Goal: Task Accomplishment & Management: Use online tool/utility

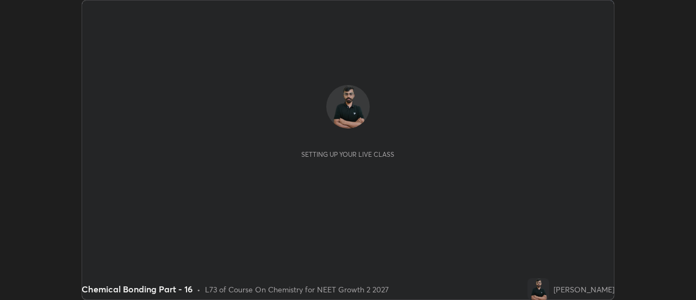
scroll to position [300, 696]
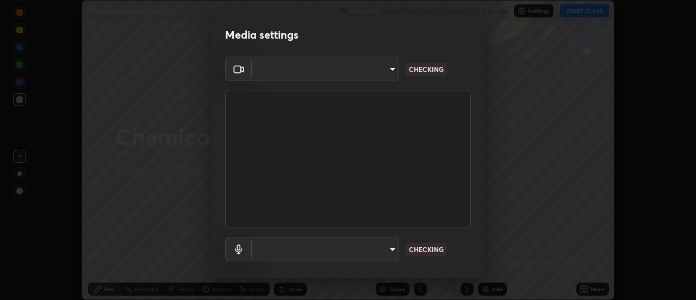
type input "4c72da43d9f8fe59a3f1c51c15ce5ef4700dc23536a29d5760a7834eb8cafeb2"
type input "default"
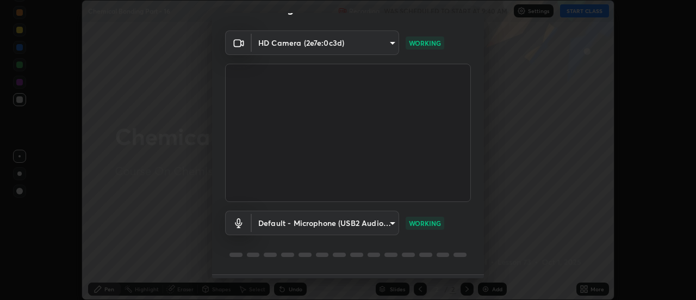
scroll to position [57, 0]
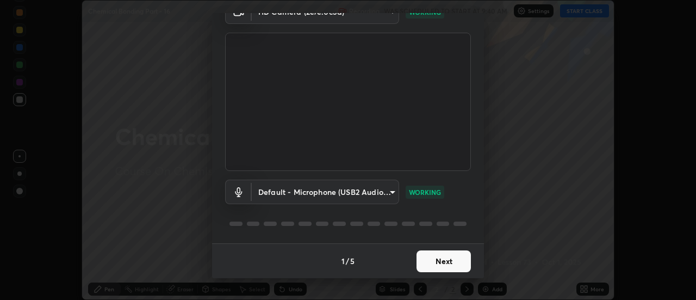
click at [431, 262] on button "Next" at bounding box center [443, 261] width 54 height 22
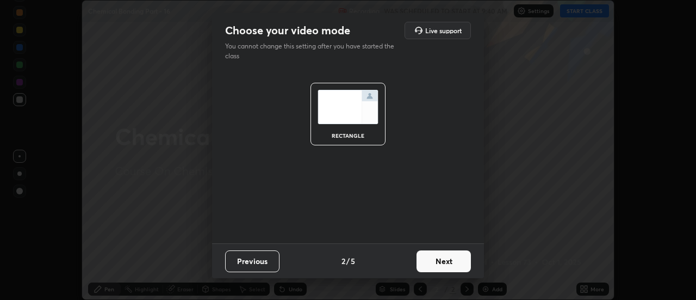
click at [440, 265] on button "Next" at bounding box center [443, 261] width 54 height 22
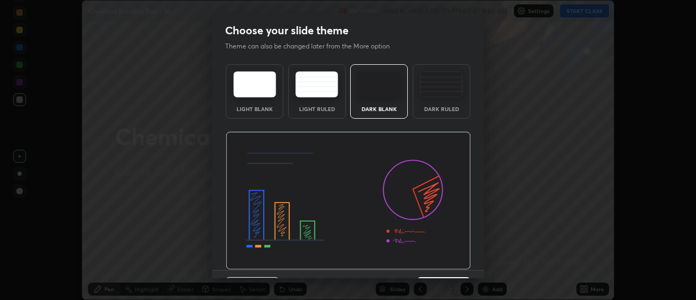
scroll to position [27, 0]
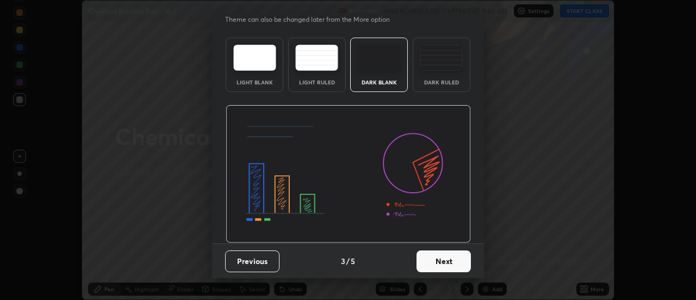
click at [446, 263] on button "Next" at bounding box center [443, 261] width 54 height 22
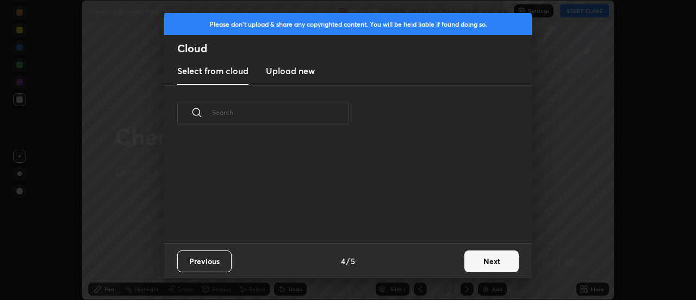
click at [477, 264] on button "Next" at bounding box center [491, 261] width 54 height 22
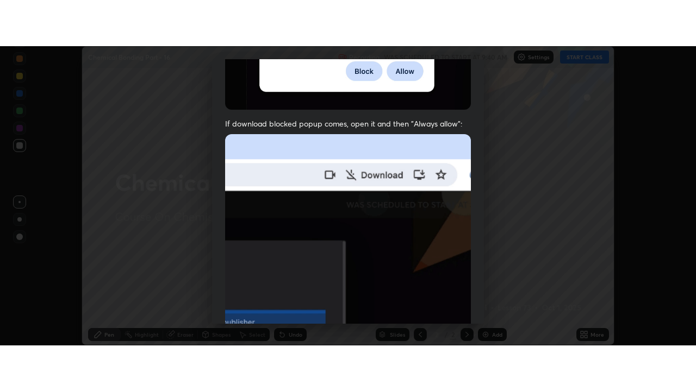
scroll to position [279, 0]
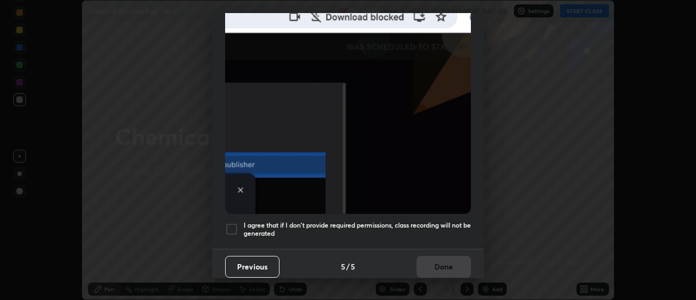
click at [229, 222] on div at bounding box center [231, 228] width 13 height 13
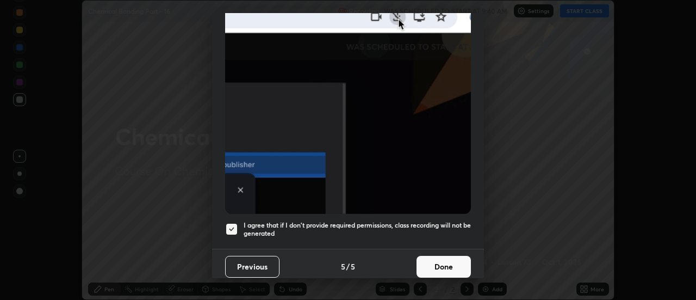
click at [437, 265] on button "Done" at bounding box center [443, 267] width 54 height 22
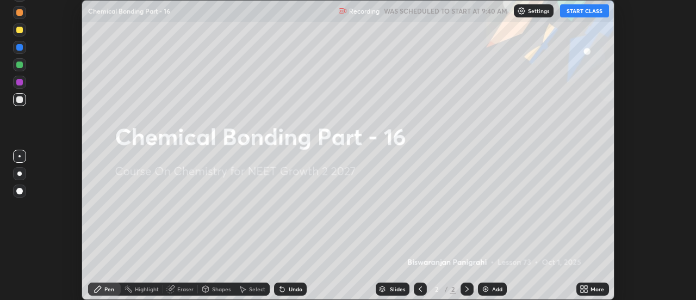
click at [576, 288] on div "More" at bounding box center [592, 288] width 33 height 13
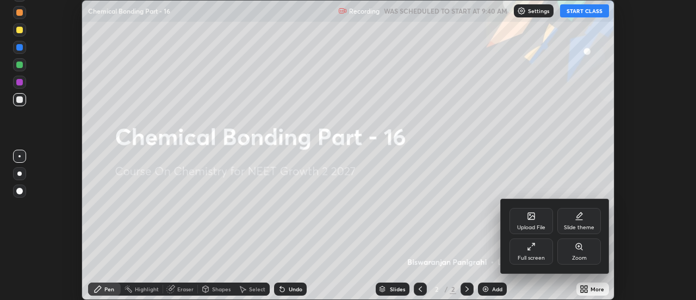
click at [539, 253] on div "Full screen" at bounding box center [530, 251] width 43 height 26
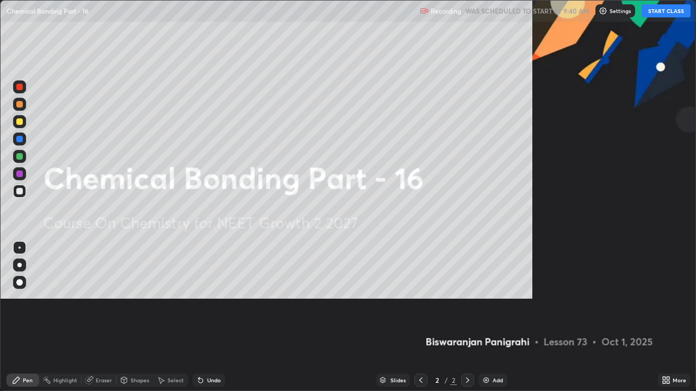
scroll to position [391, 696]
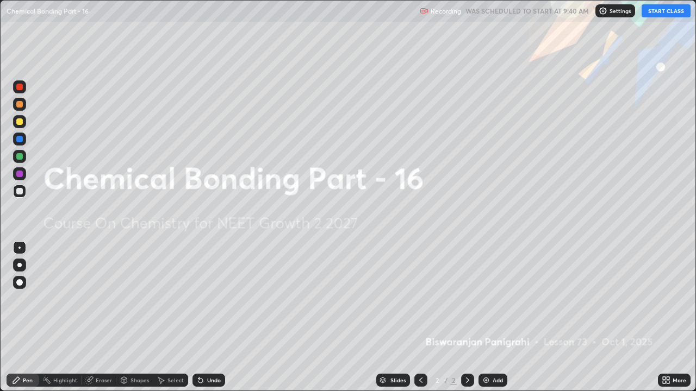
click at [493, 299] on div "Add" at bounding box center [498, 380] width 10 height 5
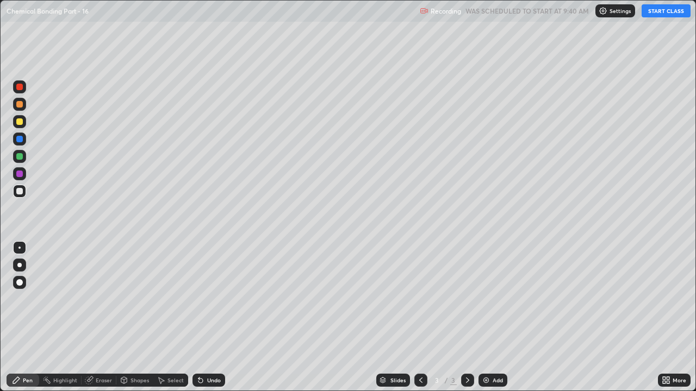
click at [668, 14] on button "START CLASS" at bounding box center [666, 10] width 49 height 13
click at [20, 265] on div at bounding box center [19, 265] width 4 height 4
click at [20, 122] on div at bounding box center [19, 122] width 7 height 7
click at [213, 299] on div "Undo" at bounding box center [214, 380] width 14 height 5
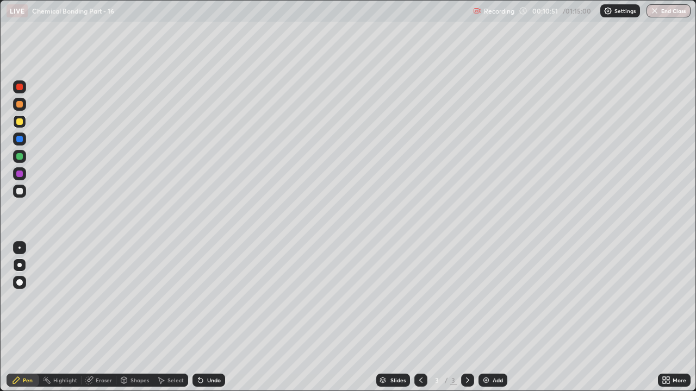
click at [20, 196] on div at bounding box center [19, 191] width 13 height 13
click at [487, 299] on img at bounding box center [486, 380] width 9 height 9
click at [21, 126] on div at bounding box center [19, 121] width 13 height 13
click at [24, 193] on div at bounding box center [19, 191] width 13 height 13
click at [199, 299] on icon at bounding box center [200, 381] width 4 height 4
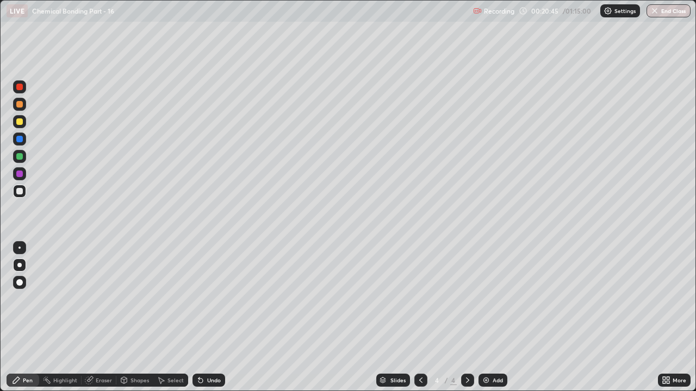
click at [200, 299] on icon at bounding box center [200, 381] width 4 height 4
click at [198, 299] on icon at bounding box center [200, 381] width 4 height 4
click at [200, 299] on icon at bounding box center [200, 381] width 4 height 4
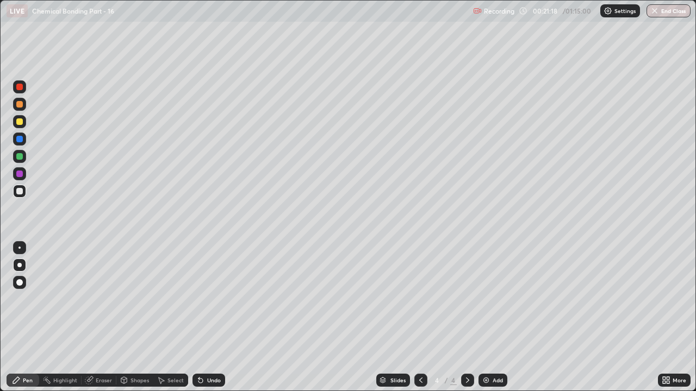
click at [204, 299] on div "Undo" at bounding box center [208, 380] width 33 height 13
click at [22, 107] on div at bounding box center [19, 104] width 7 height 7
click at [23, 192] on div at bounding box center [19, 191] width 13 height 13
click at [207, 299] on div "Undo" at bounding box center [214, 380] width 14 height 5
click at [205, 299] on div "Undo" at bounding box center [208, 380] width 33 height 13
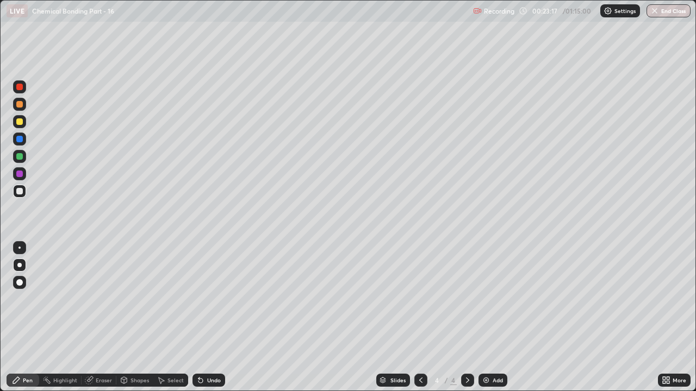
click at [207, 299] on div "Undo" at bounding box center [214, 380] width 14 height 5
click at [21, 162] on div at bounding box center [19, 156] width 13 height 13
click at [24, 125] on div at bounding box center [19, 121] width 13 height 13
click at [210, 299] on div "Undo" at bounding box center [214, 380] width 14 height 5
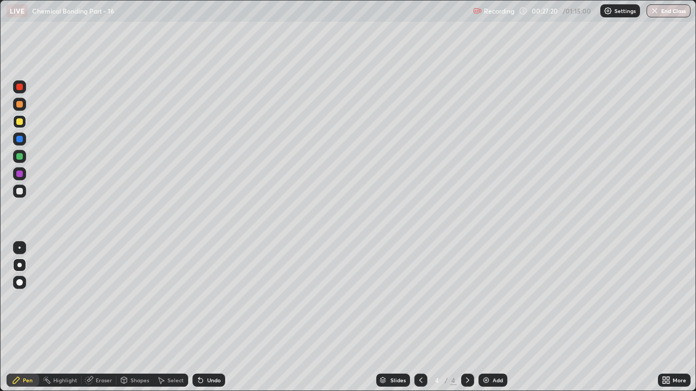
click at [211, 299] on div "Undo" at bounding box center [214, 380] width 14 height 5
click at [220, 299] on div "Undo" at bounding box center [208, 380] width 33 height 13
click at [213, 299] on div "Undo" at bounding box center [214, 380] width 14 height 5
click at [23, 196] on div at bounding box center [19, 191] width 13 height 13
click at [23, 121] on div at bounding box center [19, 121] width 13 height 13
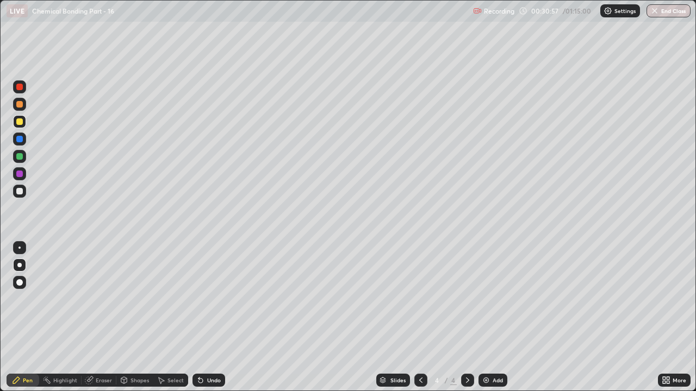
click at [24, 108] on div at bounding box center [19, 104] width 13 height 13
click at [212, 299] on div "Undo" at bounding box center [208, 380] width 33 height 13
click at [214, 299] on div "Undo" at bounding box center [208, 380] width 33 height 13
click at [214, 299] on div "Undo" at bounding box center [214, 380] width 14 height 5
click at [215, 299] on div "Undo" at bounding box center [214, 380] width 14 height 5
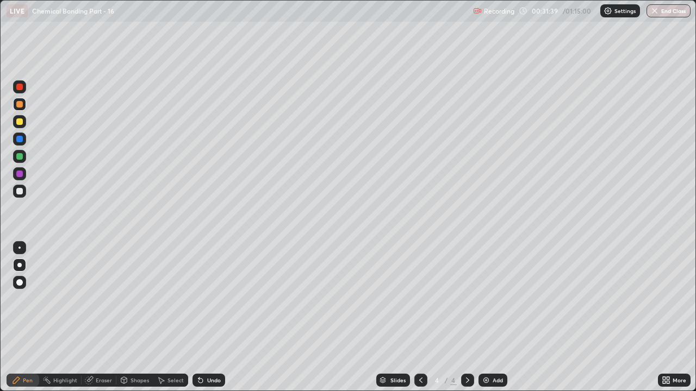
click at [211, 299] on div "Undo" at bounding box center [214, 380] width 14 height 5
click at [212, 299] on div "Undo" at bounding box center [208, 380] width 33 height 13
click at [212, 299] on div "Undo" at bounding box center [214, 380] width 14 height 5
click at [482, 299] on img at bounding box center [486, 380] width 9 height 9
click at [20, 192] on div at bounding box center [19, 191] width 7 height 7
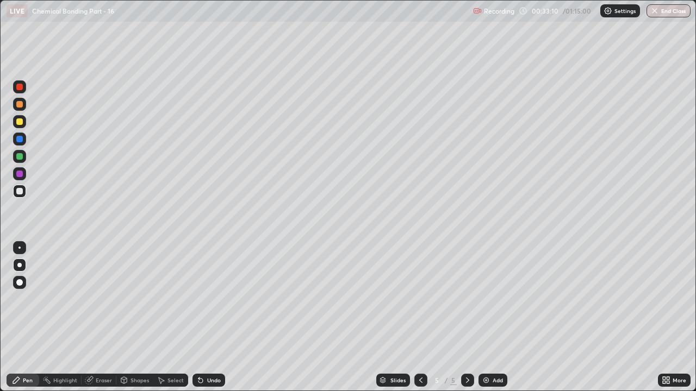
click at [105, 299] on div "Eraser" at bounding box center [104, 380] width 16 height 5
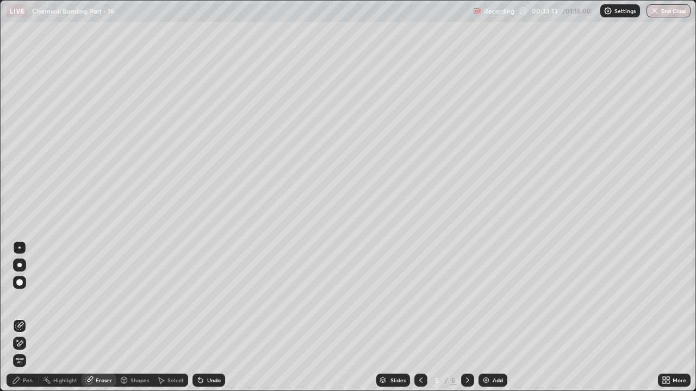
click at [23, 299] on div "Pen" at bounding box center [28, 380] width 10 height 5
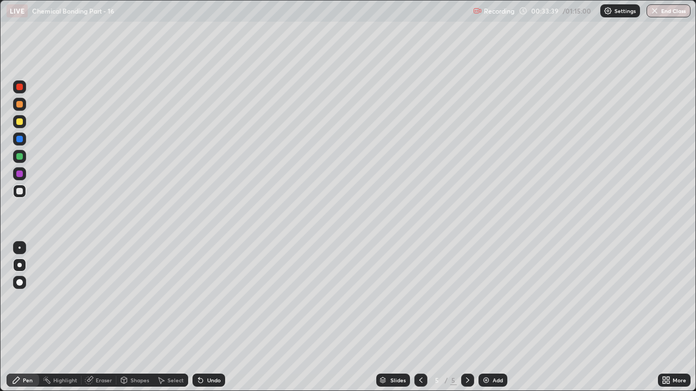
click at [20, 122] on div at bounding box center [19, 122] width 7 height 7
click at [21, 107] on div at bounding box center [19, 104] width 7 height 7
click at [215, 299] on div "Undo" at bounding box center [214, 380] width 14 height 5
click at [212, 299] on div "Undo" at bounding box center [214, 380] width 14 height 5
click at [207, 299] on div "Undo" at bounding box center [214, 380] width 14 height 5
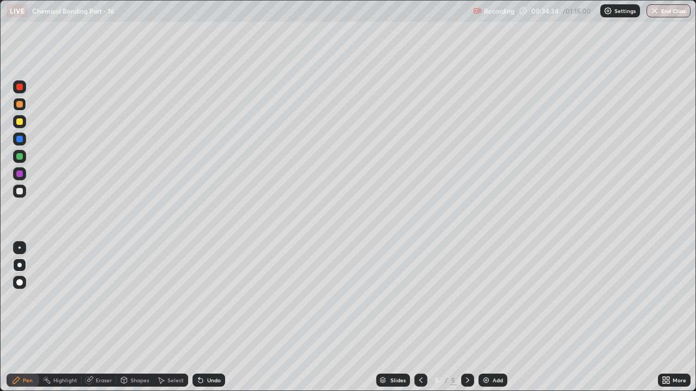
click at [21, 196] on div at bounding box center [19, 191] width 13 height 13
click at [21, 154] on div at bounding box center [19, 156] width 7 height 7
click at [20, 122] on div at bounding box center [19, 122] width 7 height 7
click at [22, 194] on div at bounding box center [19, 191] width 13 height 13
click at [210, 299] on div "Undo" at bounding box center [214, 380] width 14 height 5
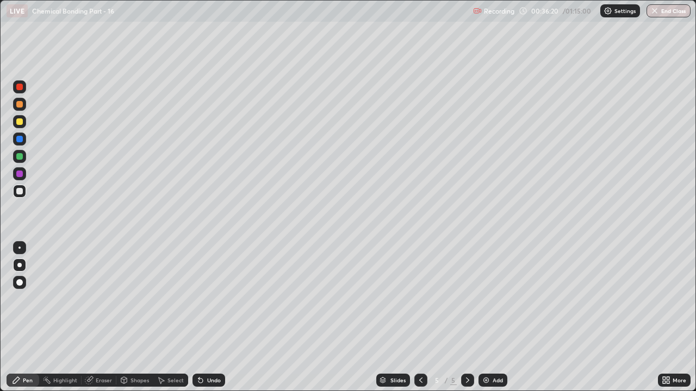
click at [209, 299] on div "Undo" at bounding box center [214, 380] width 14 height 5
click at [198, 299] on icon at bounding box center [200, 381] width 4 height 4
click at [20, 105] on div at bounding box center [19, 104] width 7 height 7
click at [18, 176] on div at bounding box center [19, 174] width 7 height 7
click at [23, 192] on div at bounding box center [19, 191] width 13 height 13
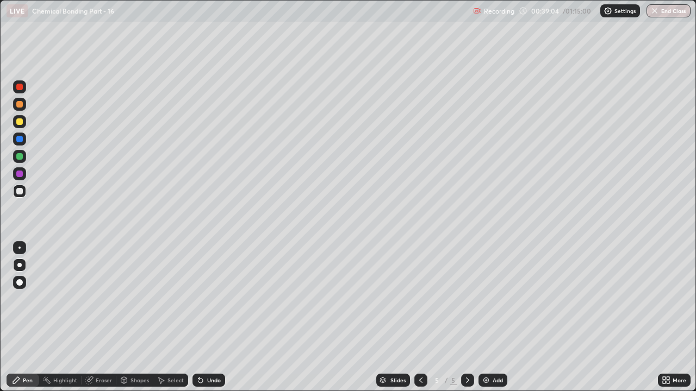
click at [210, 299] on div "Undo" at bounding box center [214, 380] width 14 height 5
click at [20, 104] on div at bounding box center [19, 104] width 7 height 7
click at [98, 299] on div "Eraser" at bounding box center [104, 380] width 16 height 5
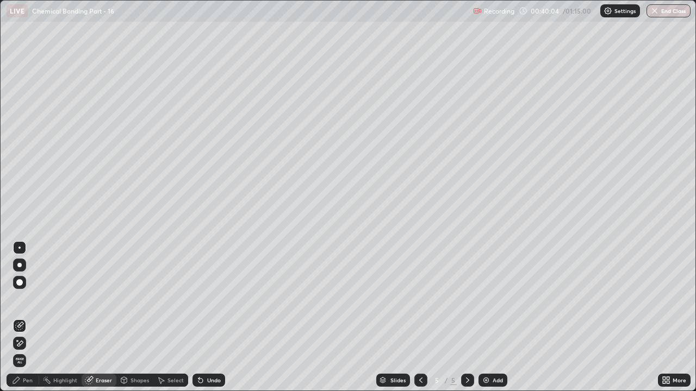
click at [44, 299] on circle at bounding box center [44, 378] width 1 height 1
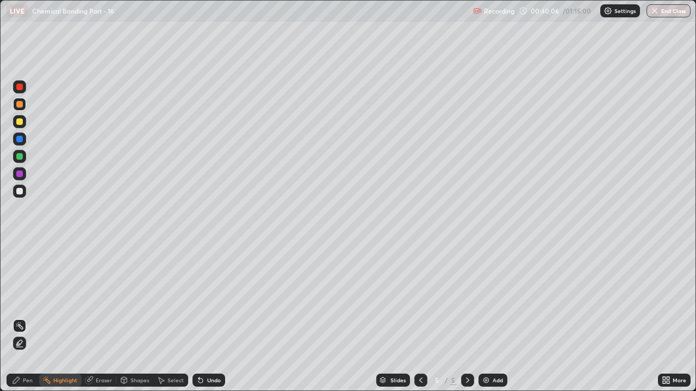
click at [31, 299] on div "Pen" at bounding box center [28, 380] width 10 height 5
click at [20, 191] on div at bounding box center [19, 191] width 7 height 7
click at [22, 119] on div at bounding box center [19, 122] width 7 height 7
click at [20, 192] on div at bounding box center [19, 191] width 7 height 7
click at [213, 299] on div "Undo" at bounding box center [214, 380] width 14 height 5
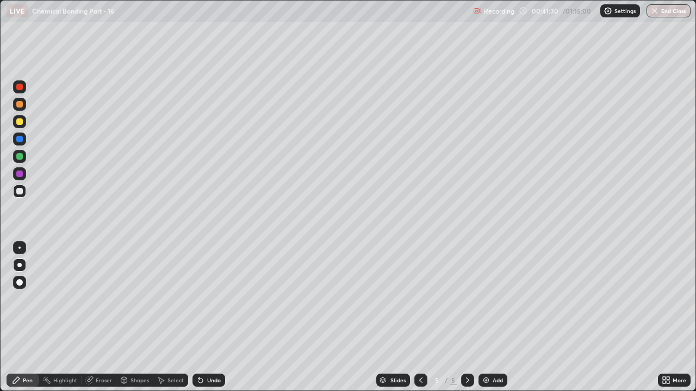
click at [213, 299] on div "Undo" at bounding box center [214, 380] width 14 height 5
click at [17, 126] on div at bounding box center [19, 121] width 13 height 13
click at [20, 192] on div at bounding box center [19, 191] width 7 height 7
click at [23, 110] on div at bounding box center [19, 104] width 13 height 17
click at [484, 299] on img at bounding box center [486, 380] width 9 height 9
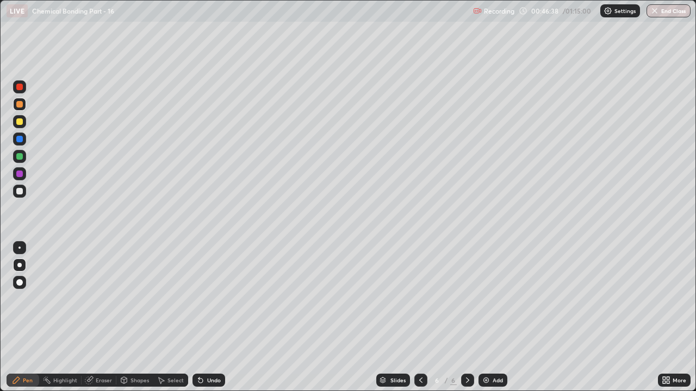
click at [22, 194] on div at bounding box center [19, 191] width 13 height 13
click at [21, 158] on div at bounding box center [19, 156] width 7 height 7
click at [420, 299] on icon at bounding box center [420, 380] width 9 height 9
click at [466, 299] on icon at bounding box center [467, 380] width 3 height 5
click at [213, 299] on div "Undo" at bounding box center [208, 380] width 33 height 13
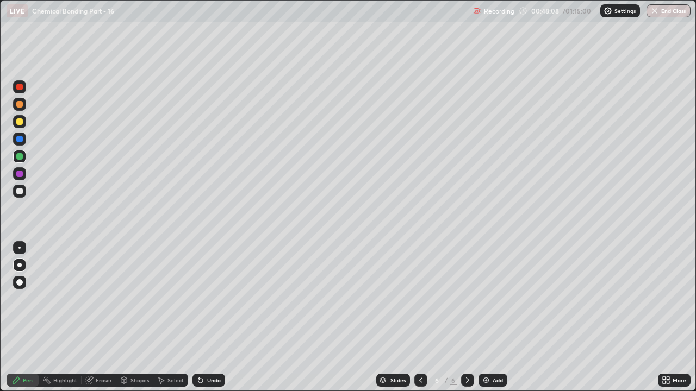
click at [18, 124] on div at bounding box center [19, 122] width 7 height 7
click at [20, 192] on div at bounding box center [19, 191] width 7 height 7
click at [20, 157] on div at bounding box center [19, 156] width 7 height 7
click at [21, 120] on div at bounding box center [19, 122] width 7 height 7
click at [22, 194] on div at bounding box center [19, 191] width 7 height 7
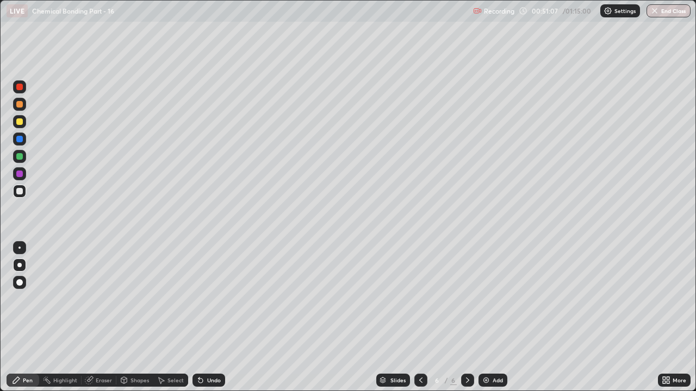
click at [103, 299] on div "Eraser" at bounding box center [104, 380] width 16 height 5
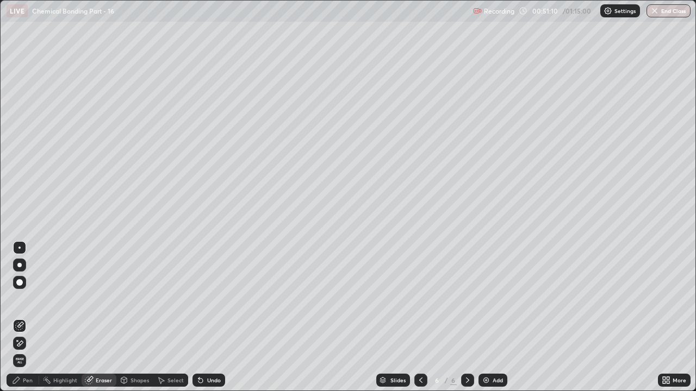
click at [38, 299] on div "Pen" at bounding box center [23, 380] width 33 height 13
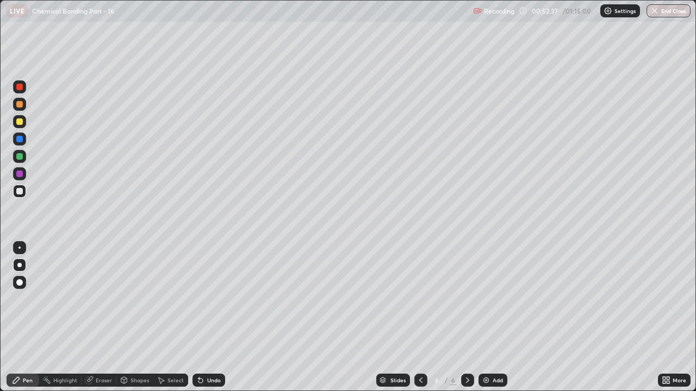
click at [23, 123] on div at bounding box center [19, 121] width 13 height 13
click at [485, 299] on img at bounding box center [486, 380] width 9 height 9
click at [21, 104] on div at bounding box center [19, 104] width 7 height 7
click at [22, 193] on div at bounding box center [19, 191] width 7 height 7
click at [198, 299] on icon at bounding box center [200, 381] width 4 height 4
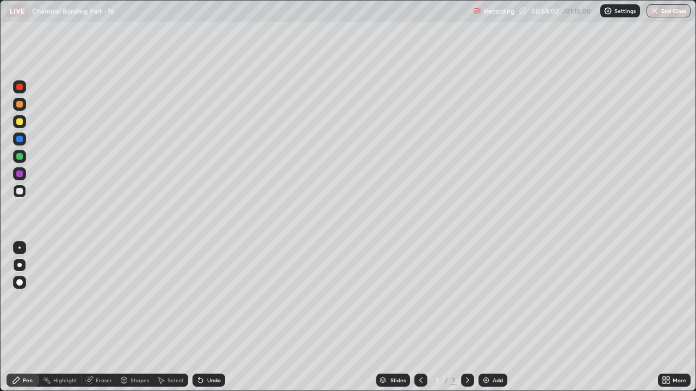
click at [199, 299] on icon at bounding box center [200, 381] width 4 height 4
click at [20, 107] on div at bounding box center [19, 104] width 7 height 7
click at [21, 123] on div at bounding box center [19, 122] width 7 height 7
click at [24, 194] on div at bounding box center [19, 191] width 13 height 13
click at [198, 299] on icon at bounding box center [200, 381] width 4 height 4
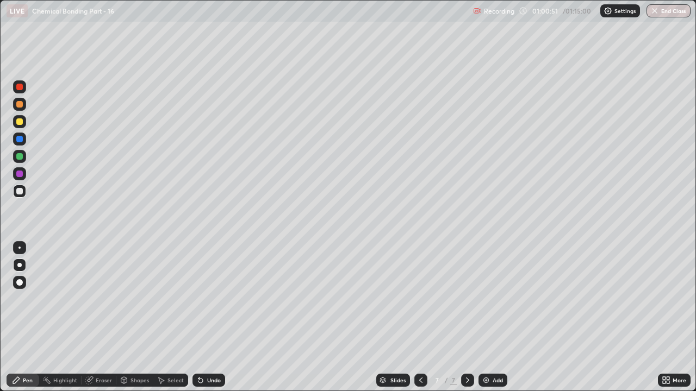
click at [22, 121] on div at bounding box center [19, 122] width 7 height 7
click at [213, 299] on div "Undo" at bounding box center [214, 380] width 14 height 5
click at [214, 299] on div "Undo" at bounding box center [214, 380] width 14 height 5
click at [23, 193] on div at bounding box center [19, 191] width 13 height 13
click at [21, 125] on div at bounding box center [19, 122] width 7 height 7
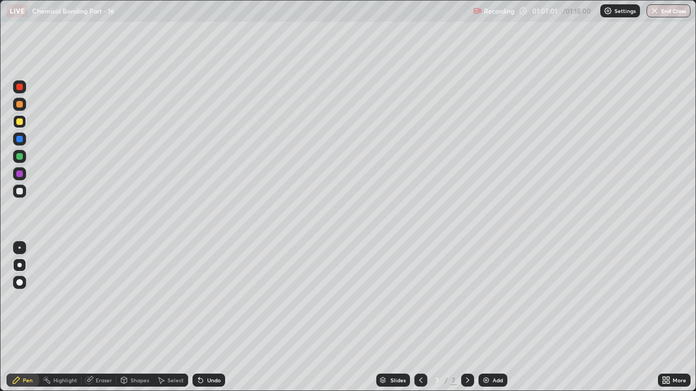
click at [209, 299] on div "Undo" at bounding box center [214, 380] width 14 height 5
click at [208, 299] on div "Undo" at bounding box center [214, 380] width 14 height 5
click at [21, 194] on div at bounding box center [19, 191] width 7 height 7
click at [22, 108] on div at bounding box center [19, 104] width 13 height 13
click at [22, 190] on div at bounding box center [19, 191] width 7 height 7
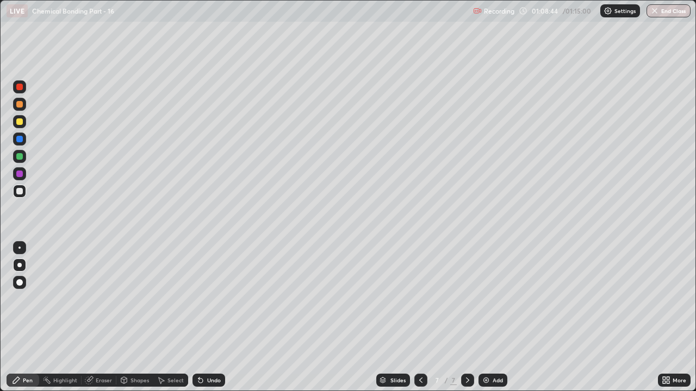
click at [20, 155] on div at bounding box center [19, 156] width 7 height 7
click at [484, 299] on img at bounding box center [486, 380] width 9 height 9
click at [22, 193] on div at bounding box center [19, 191] width 13 height 13
click at [199, 299] on icon at bounding box center [200, 381] width 4 height 4
click at [200, 299] on icon at bounding box center [200, 381] width 4 height 4
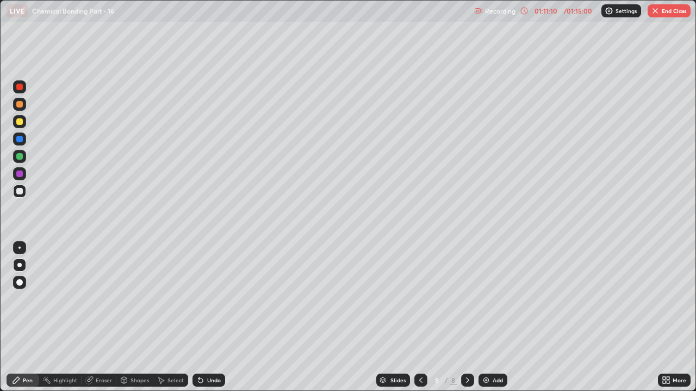
click at [198, 299] on icon at bounding box center [198, 378] width 1 height 1
click at [202, 299] on icon at bounding box center [200, 380] width 9 height 9
click at [203, 299] on icon at bounding box center [200, 380] width 9 height 9
click at [198, 299] on icon at bounding box center [200, 381] width 4 height 4
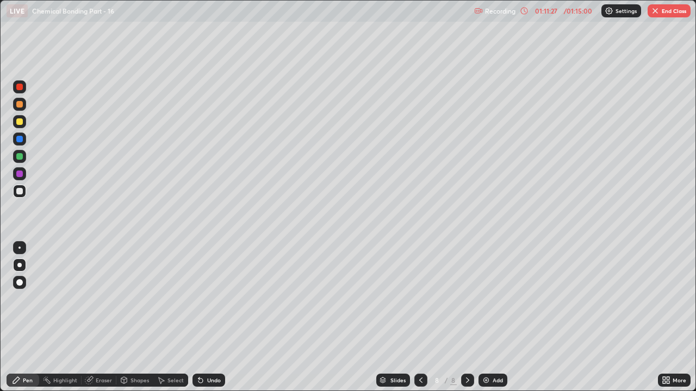
click at [20, 157] on div at bounding box center [19, 156] width 7 height 7
click at [22, 104] on div at bounding box center [19, 104] width 7 height 7
click at [24, 195] on div at bounding box center [19, 191] width 13 height 13
click at [96, 299] on div "Eraser" at bounding box center [99, 380] width 35 height 13
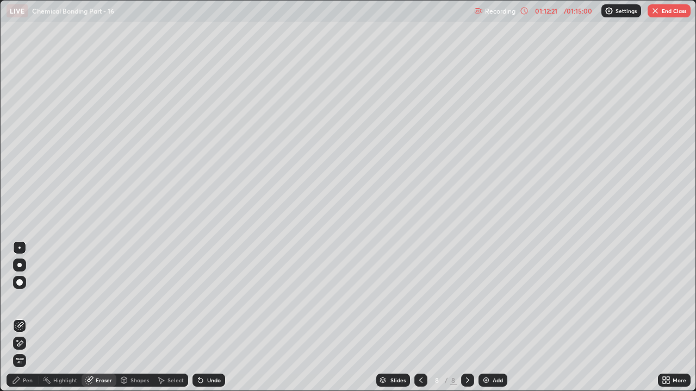
click at [20, 299] on icon at bounding box center [19, 343] width 9 height 9
click at [36, 299] on div "Pen" at bounding box center [23, 380] width 33 height 13
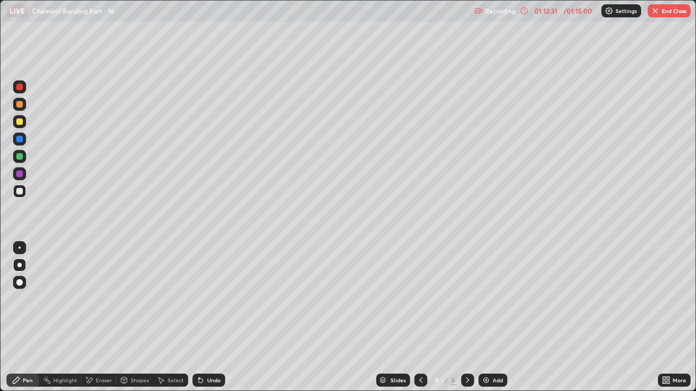
click at [18, 179] on div at bounding box center [19, 173] width 13 height 13
click at [22, 107] on div at bounding box center [19, 104] width 13 height 13
click at [548, 11] on div "01:13:12" at bounding box center [546, 11] width 30 height 7
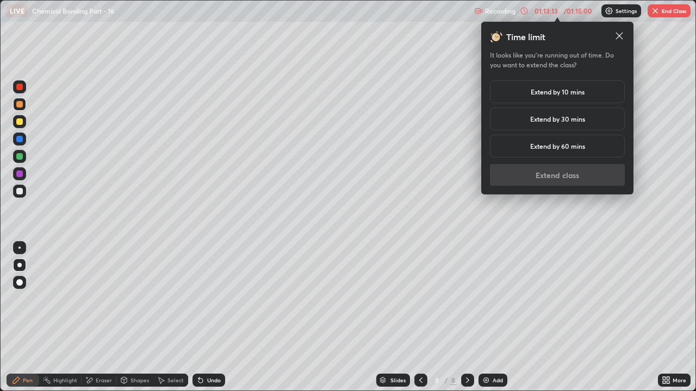
click at [551, 94] on h5 "Extend by 10 mins" at bounding box center [558, 92] width 54 height 10
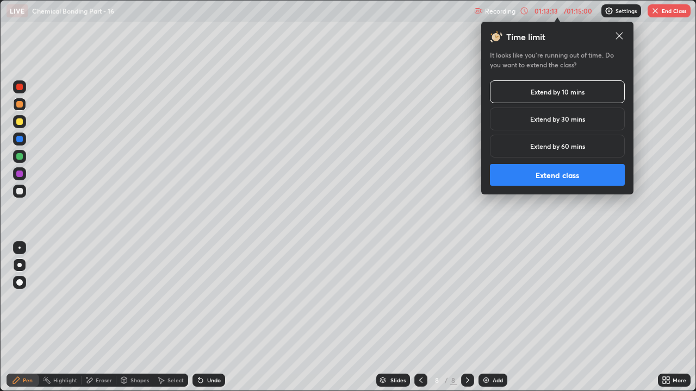
click at [549, 177] on button "Extend class" at bounding box center [557, 175] width 135 height 22
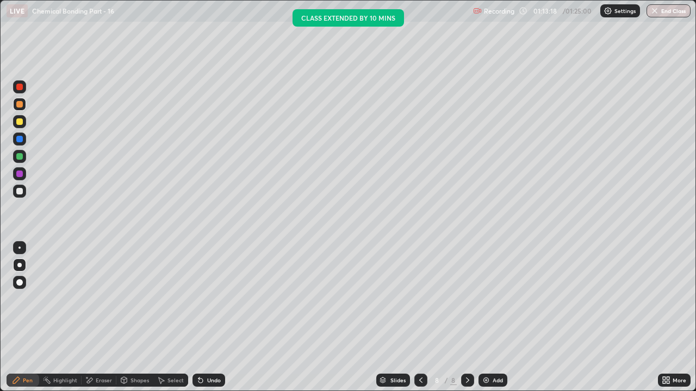
click at [209, 299] on div "Undo" at bounding box center [208, 380] width 33 height 13
click at [207, 299] on div "Undo" at bounding box center [214, 380] width 14 height 5
click at [23, 190] on div at bounding box center [19, 191] width 13 height 13
click at [214, 299] on div "Undo" at bounding box center [214, 380] width 14 height 5
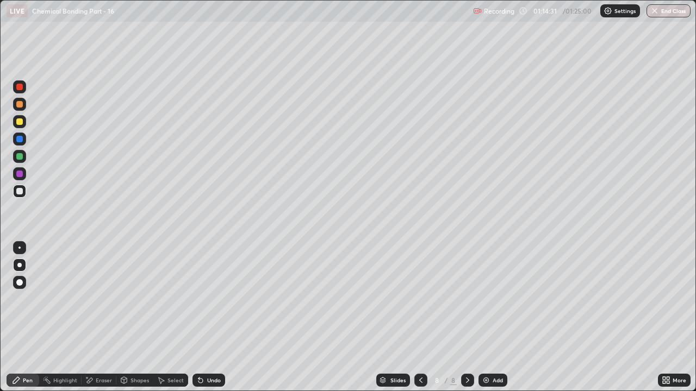
click at [214, 299] on div "Undo" at bounding box center [214, 380] width 14 height 5
click at [22, 176] on div at bounding box center [19, 174] width 7 height 7
click at [19, 107] on div at bounding box center [19, 104] width 7 height 7
click at [488, 299] on img at bounding box center [486, 380] width 9 height 9
click at [24, 192] on div at bounding box center [19, 191] width 13 height 13
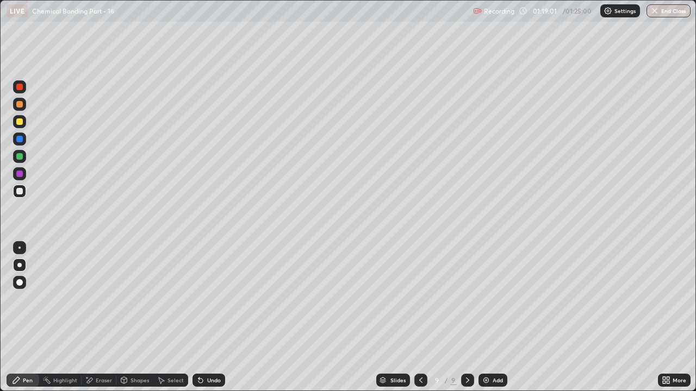
click at [25, 159] on div at bounding box center [19, 156] width 13 height 13
click at [18, 194] on div at bounding box center [19, 191] width 7 height 7
click at [21, 163] on div at bounding box center [19, 156] width 13 height 13
click at [23, 127] on div at bounding box center [19, 121] width 13 height 13
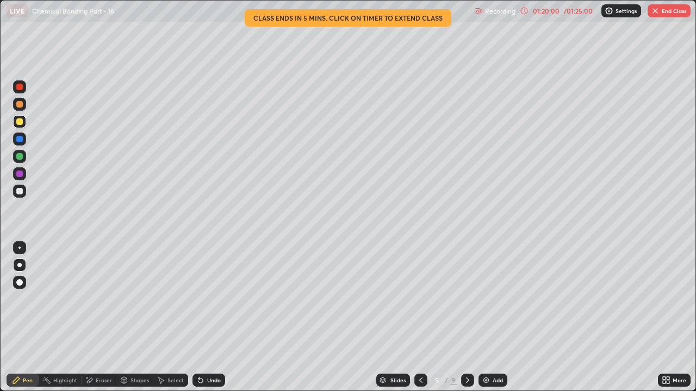
click at [199, 299] on icon at bounding box center [200, 381] width 4 height 4
click at [201, 299] on icon at bounding box center [200, 381] width 4 height 4
click at [203, 299] on div "Undo" at bounding box center [208, 380] width 33 height 13
click at [199, 299] on icon at bounding box center [200, 381] width 4 height 4
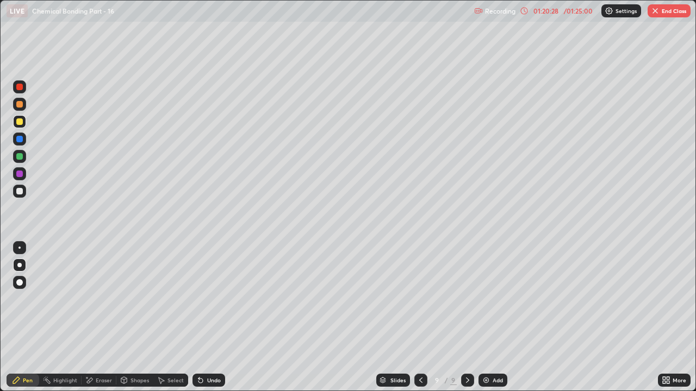
click at [17, 192] on div at bounding box center [19, 191] width 7 height 7
click at [26, 123] on div at bounding box center [19, 121] width 13 height 13
click at [22, 185] on div at bounding box center [19, 191] width 13 height 13
click at [22, 105] on div at bounding box center [19, 104] width 7 height 7
click at [204, 299] on div "Undo" at bounding box center [208, 380] width 33 height 13
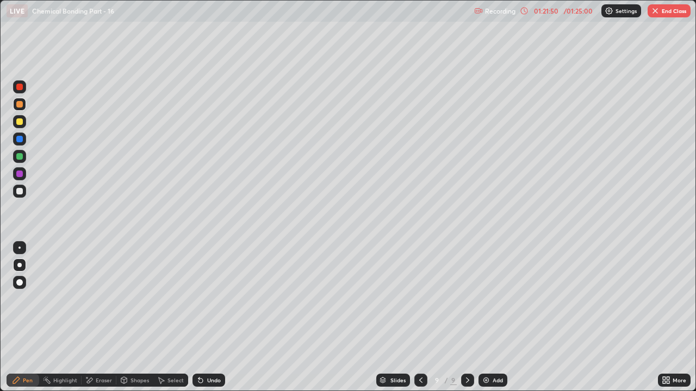
click at [207, 299] on div "Undo" at bounding box center [214, 380] width 14 height 5
click at [24, 194] on div at bounding box center [19, 191] width 13 height 13
click at [213, 299] on div "Undo" at bounding box center [214, 380] width 14 height 5
click at [212, 299] on div "Undo" at bounding box center [214, 380] width 14 height 5
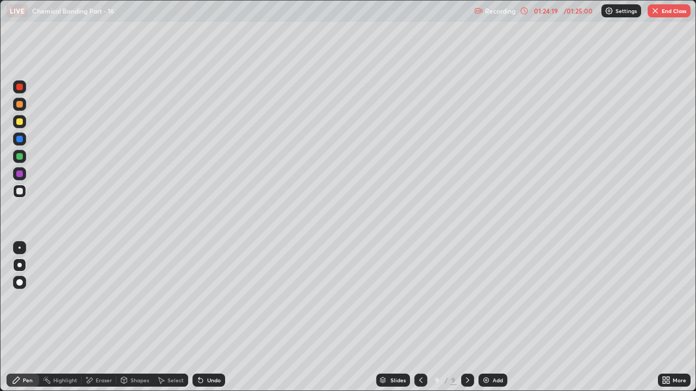
click at [20, 157] on div at bounding box center [19, 156] width 7 height 7
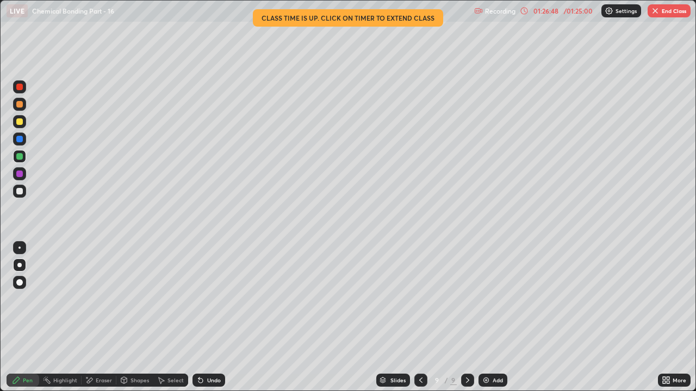
click at [487, 299] on img at bounding box center [486, 380] width 9 height 9
click at [20, 192] on div at bounding box center [19, 191] width 7 height 7
click at [20, 122] on div at bounding box center [19, 122] width 7 height 7
click at [216, 299] on div "Undo" at bounding box center [214, 380] width 14 height 5
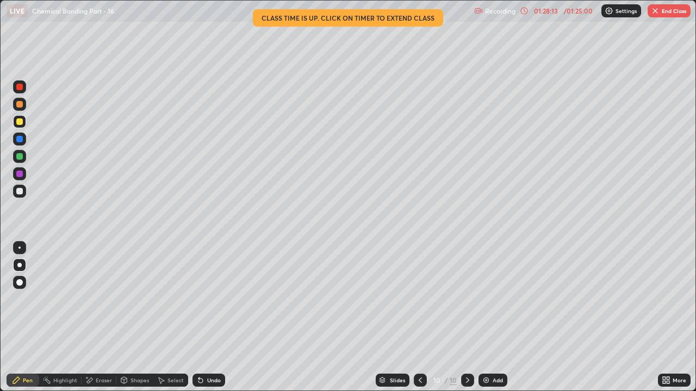
click at [202, 299] on icon at bounding box center [200, 380] width 9 height 9
click at [19, 194] on div at bounding box center [19, 191] width 7 height 7
click at [21, 155] on div at bounding box center [19, 156] width 7 height 7
click at [21, 107] on div at bounding box center [19, 104] width 7 height 7
click at [669, 12] on button "End Class" at bounding box center [669, 10] width 43 height 13
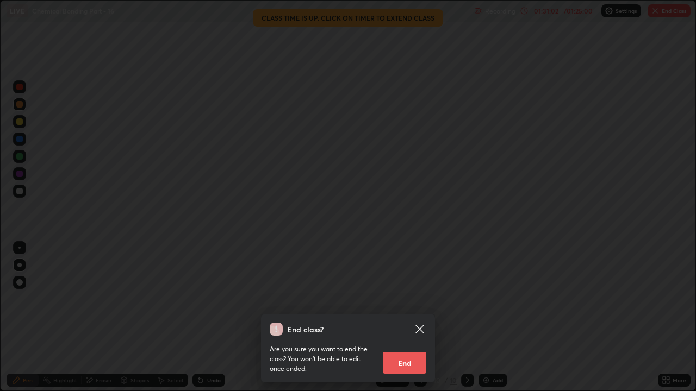
click at [414, 299] on button "End" at bounding box center [404, 363] width 43 height 22
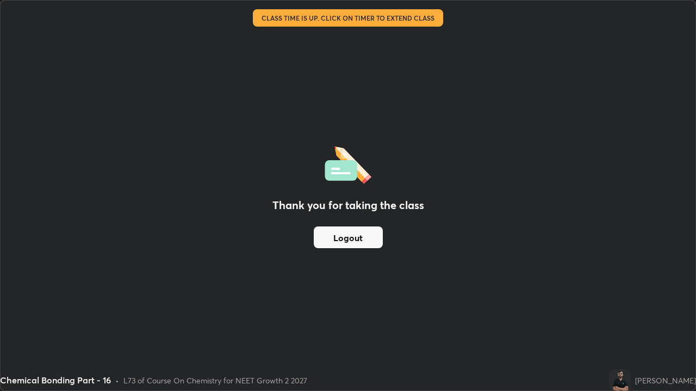
click at [371, 241] on button "Logout" at bounding box center [348, 238] width 69 height 22
click at [367, 238] on button "Logout" at bounding box center [348, 238] width 69 height 22
